Goal: Find specific page/section: Find specific page/section

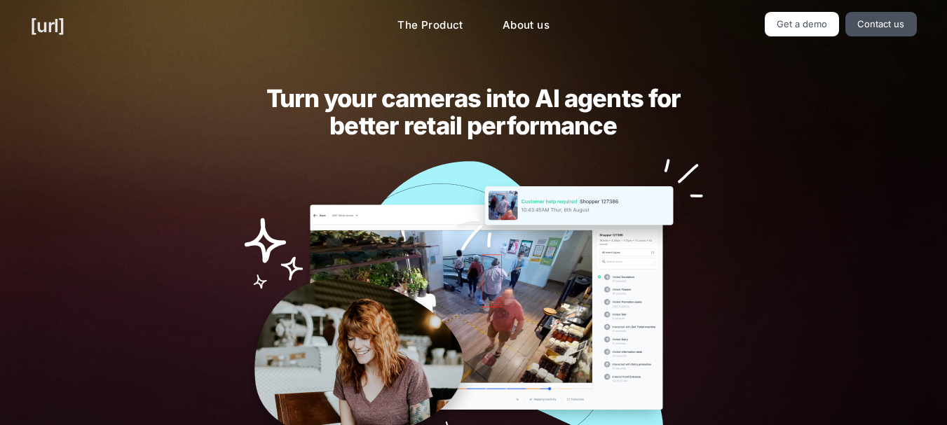
click at [61, 21] on link "[URL]" at bounding box center [47, 25] width 34 height 27
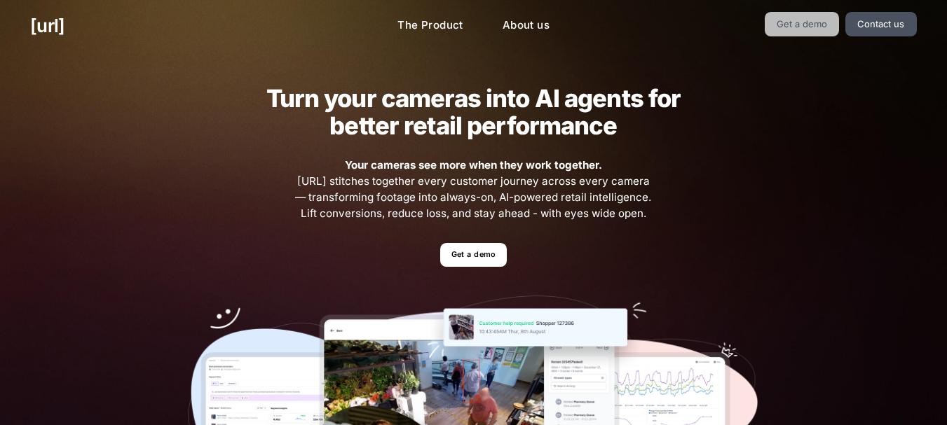
click at [795, 28] on link "Get a demo" at bounding box center [802, 24] width 75 height 25
